Goal: Information Seeking & Learning: Find specific fact

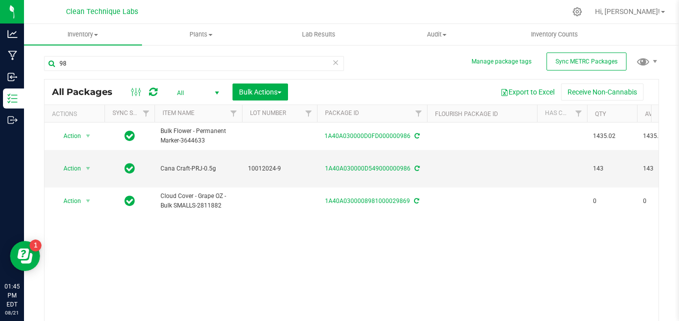
type input "9"
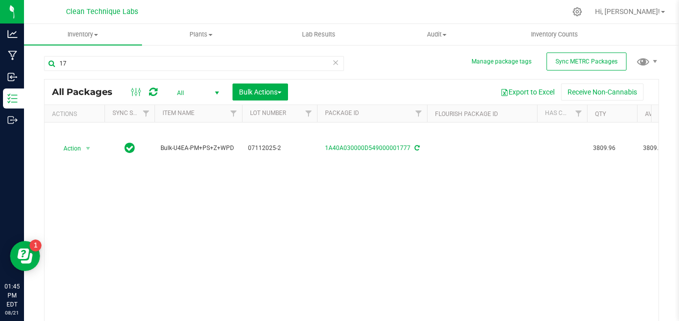
type input "1"
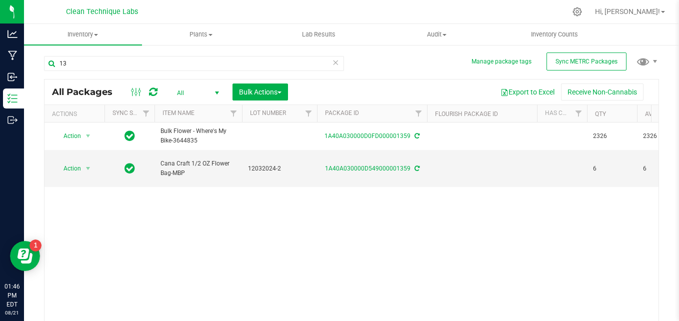
type input "1"
type input "0986"
